Goal: Task Accomplishment & Management: Manage account settings

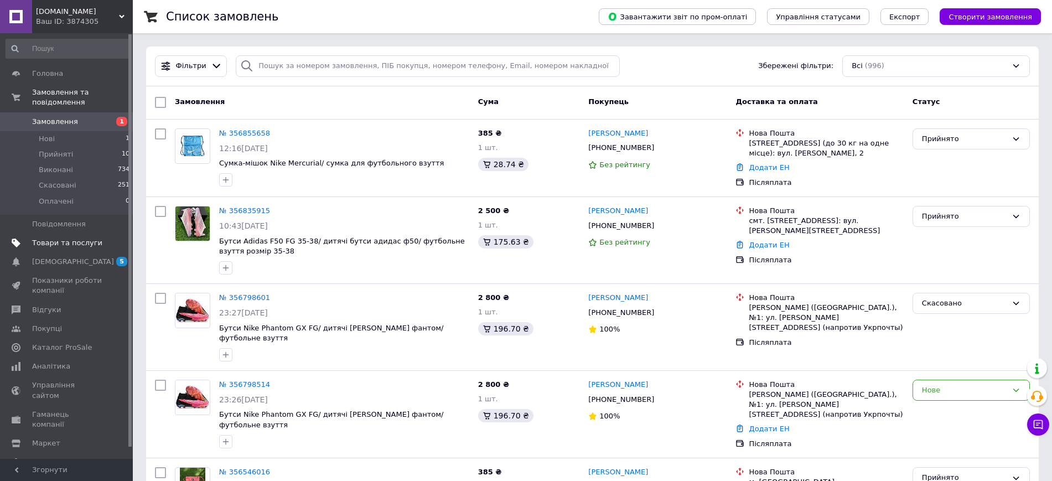
click at [86, 238] on span "Товари та послуги" at bounding box center [67, 243] width 70 height 10
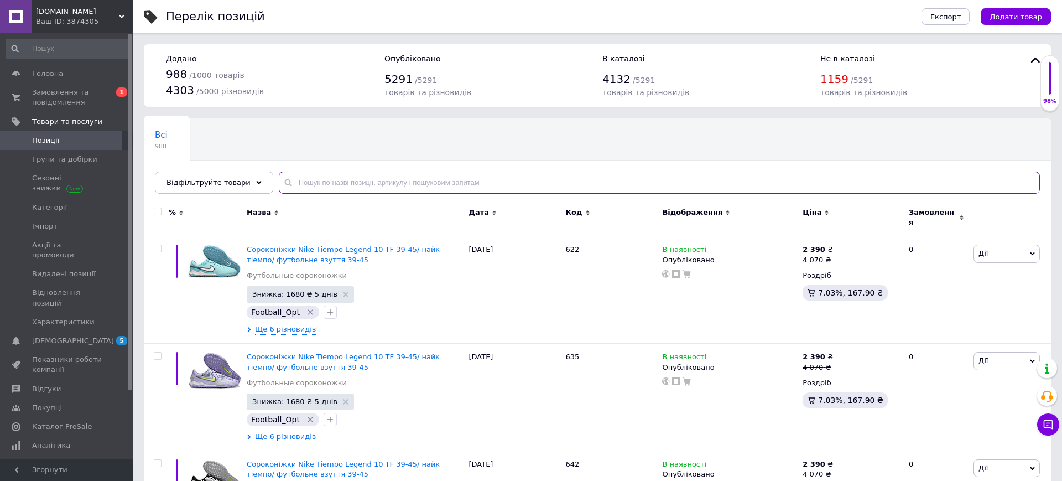
click at [376, 183] on input "text" at bounding box center [659, 183] width 761 height 22
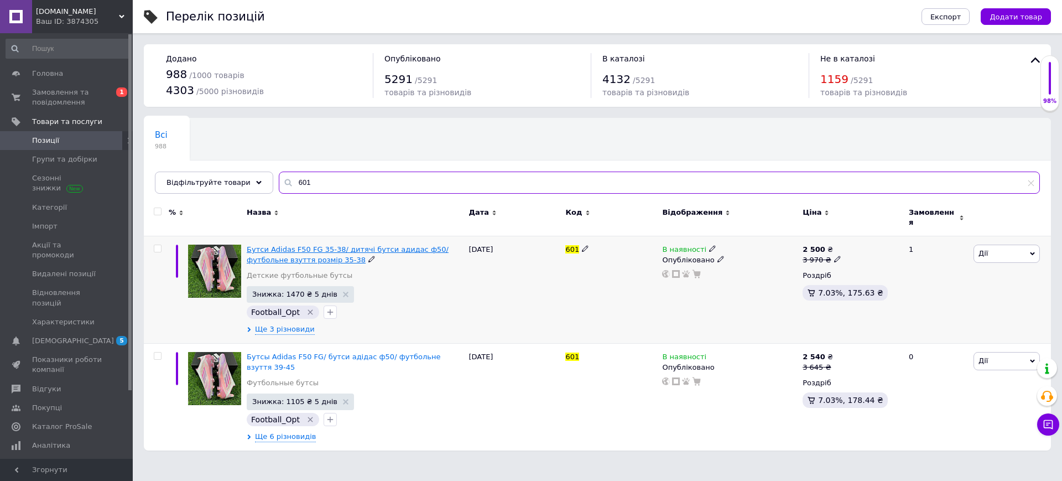
type input "601"
click at [396, 245] on span "Бутси Аdidas F50 FG 35-38/ дитячі бутси адидас ф50/ футбольне взуття розмір 35-…" at bounding box center [348, 254] width 202 height 18
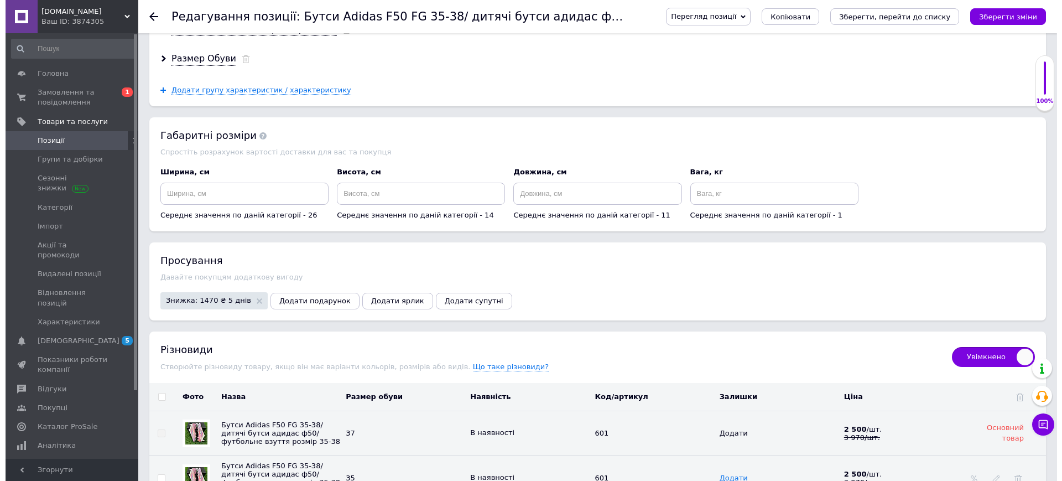
scroll to position [1473, 0]
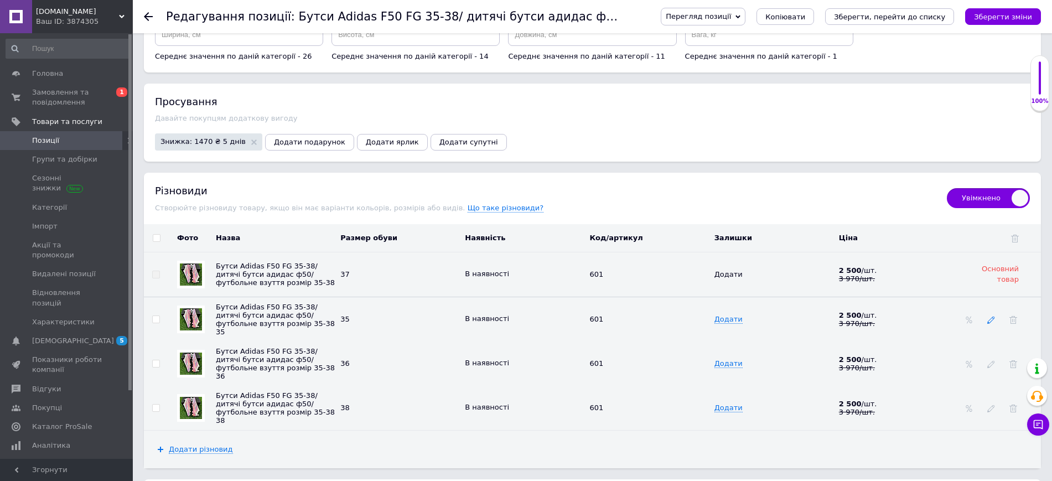
click at [989, 316] on icon at bounding box center [991, 320] width 8 height 8
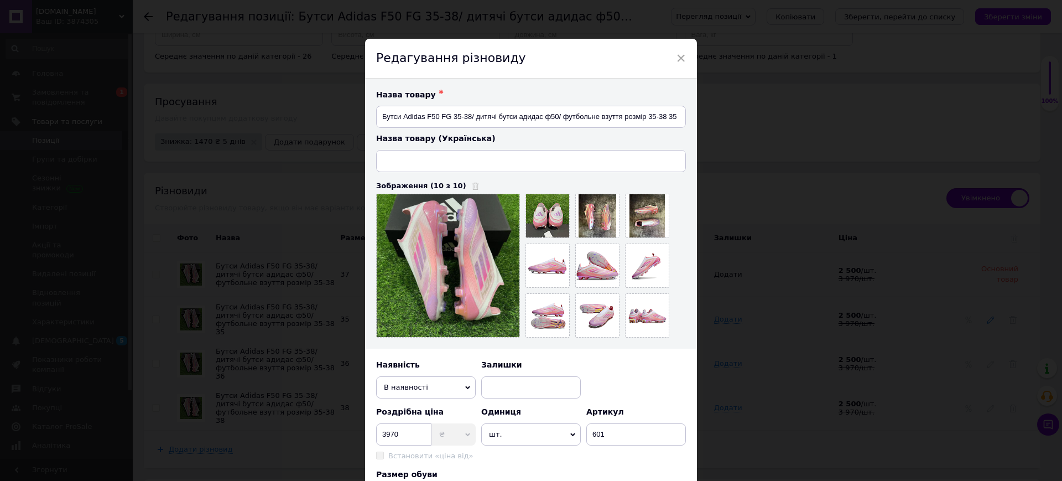
type input "Бутси Аdidas F50 FG 35-38/ дитячі бутси адидас ф50/ футбольне взуття розмір 35-…"
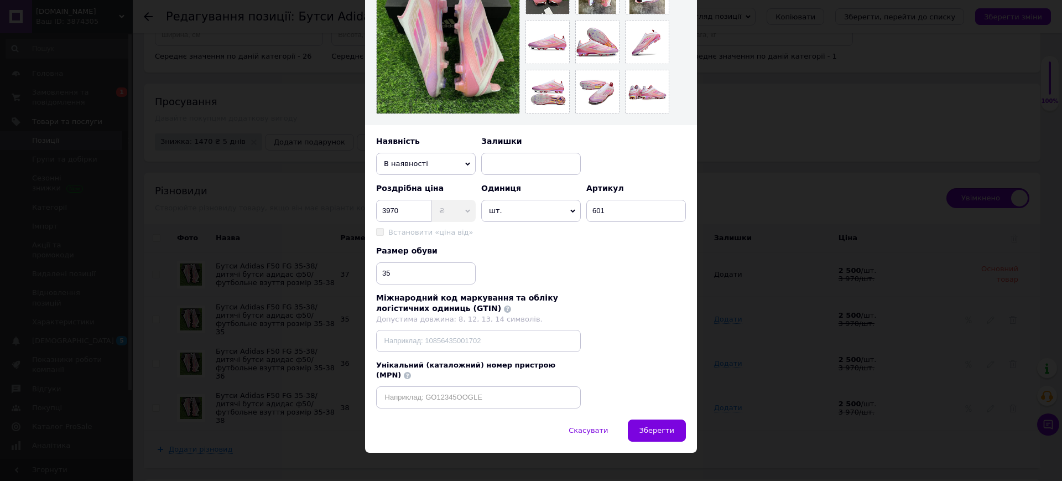
scroll to position [154, 0]
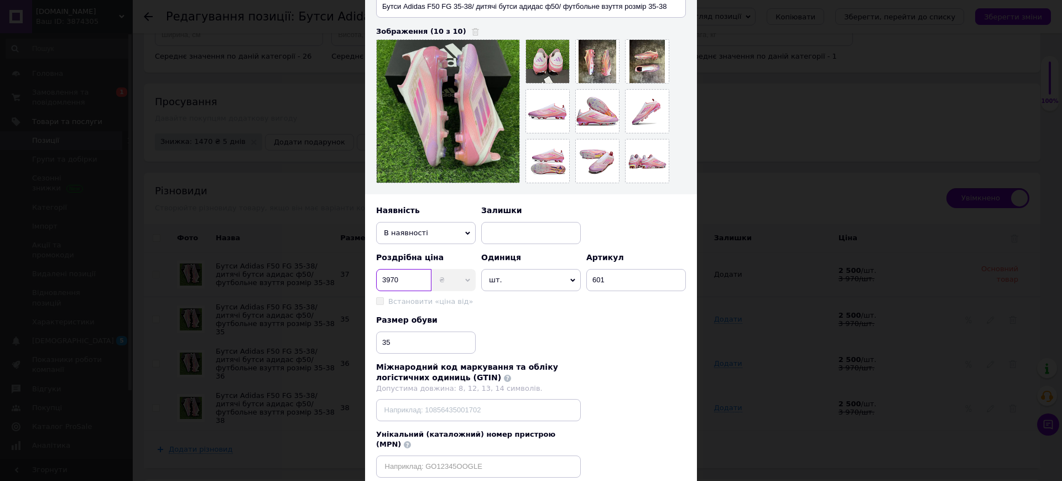
drag, startPoint x: 397, startPoint y: 281, endPoint x: 381, endPoint y: 287, distance: 17.4
click at [381, 287] on input "3970" at bounding box center [403, 280] width 55 height 22
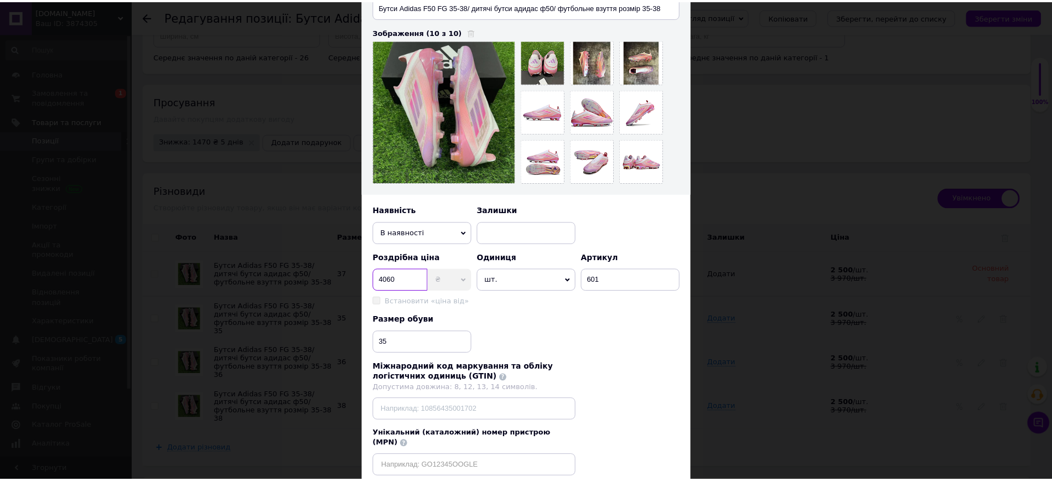
scroll to position [224, 0]
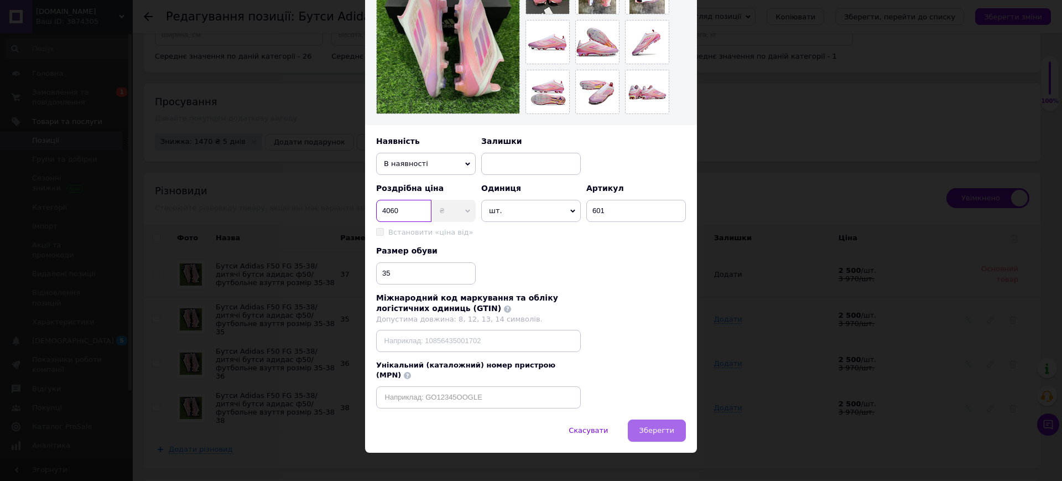
type input "4060"
click at [658, 426] on span "Зберегти" at bounding box center [657, 430] width 35 height 8
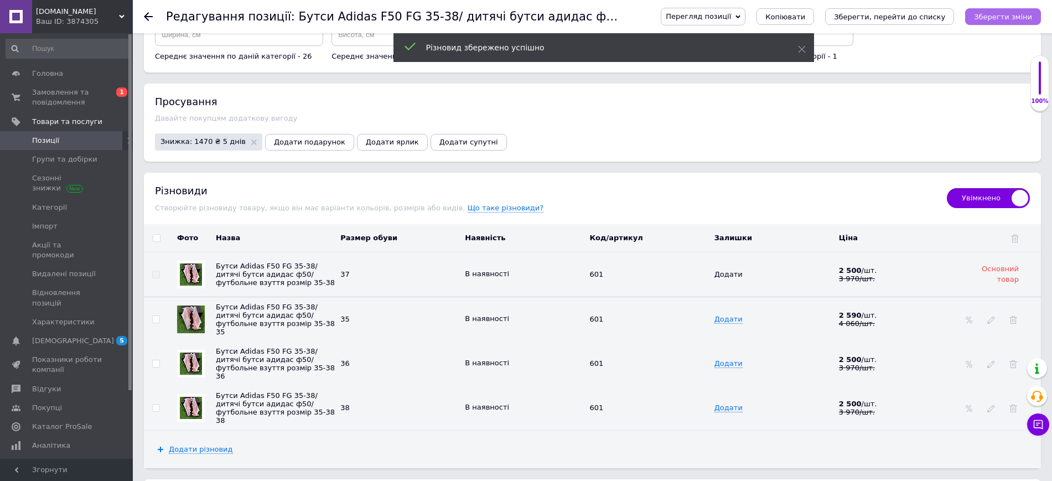
click at [1012, 14] on icon "Зберегти зміни" at bounding box center [1003, 17] width 58 height 8
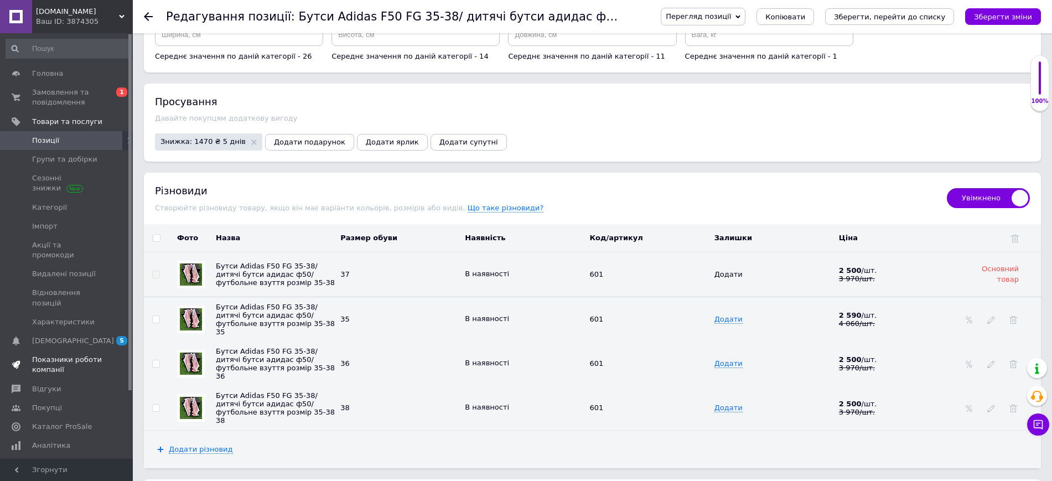
click at [59, 355] on span "Показники роботи компанії" at bounding box center [67, 365] width 70 height 20
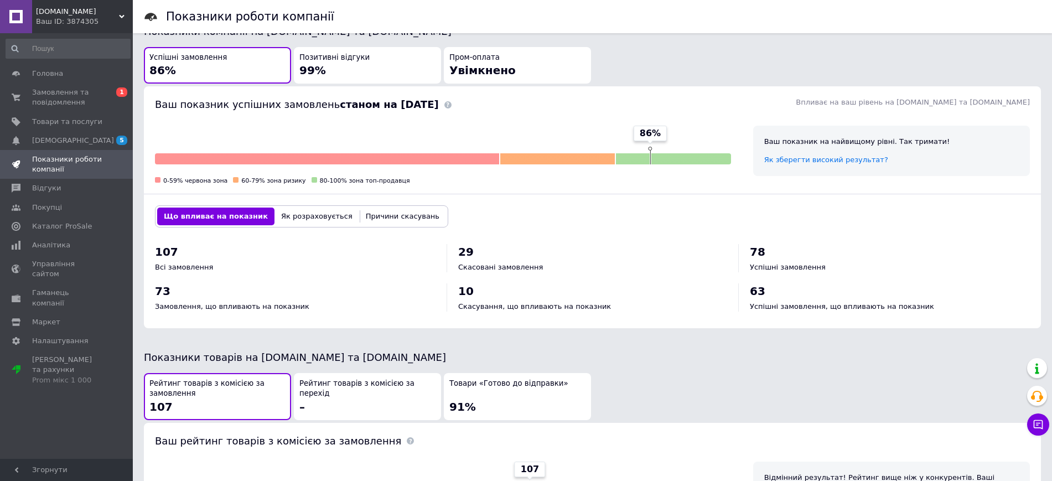
scroll to position [6, 0]
